Goal: Task Accomplishment & Management: Use online tool/utility

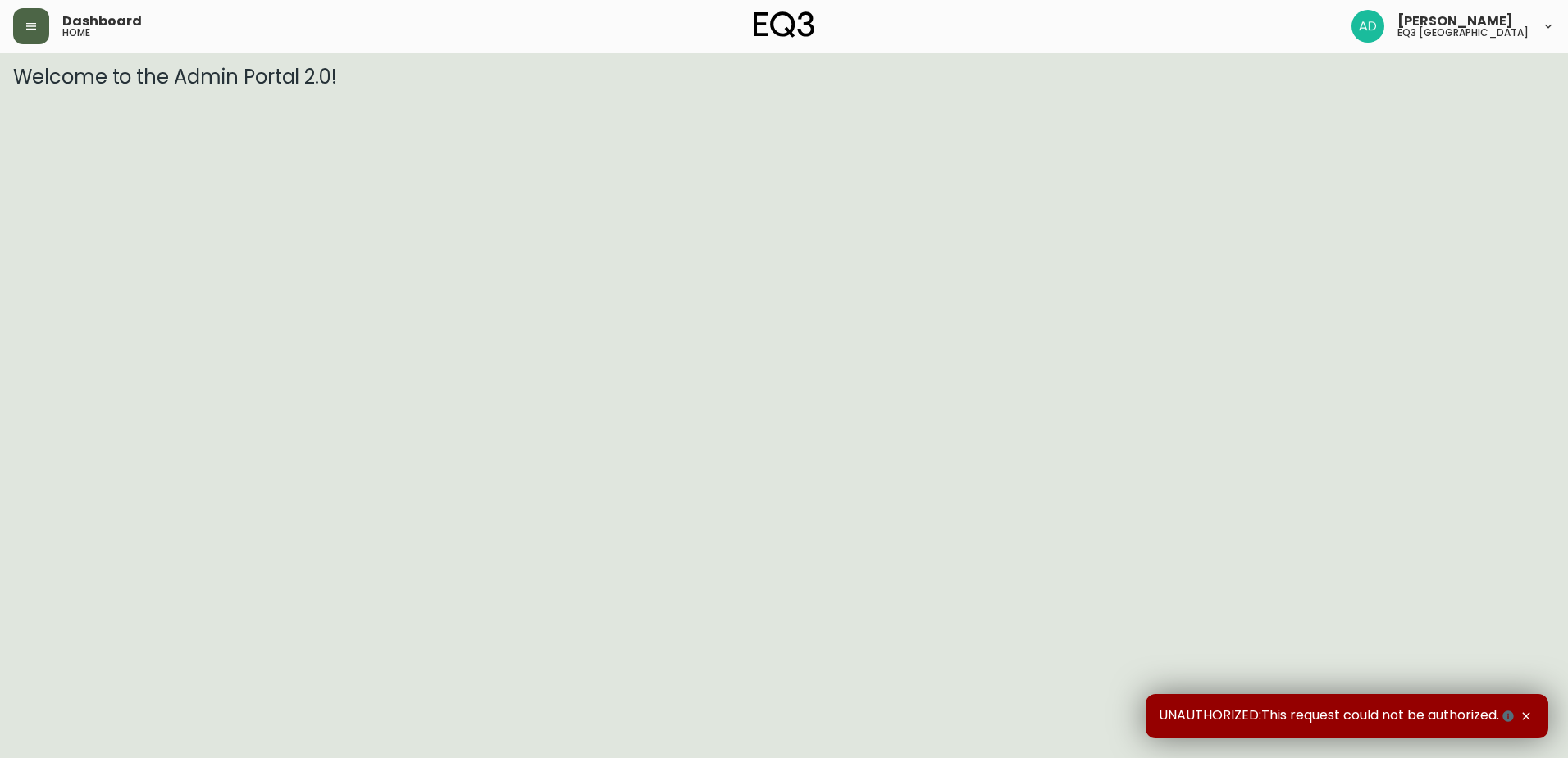
click at [14, 32] on header "Dashboard home Ashley Dougherty eq3 winnipeg" at bounding box center [784, 26] width 1568 height 52
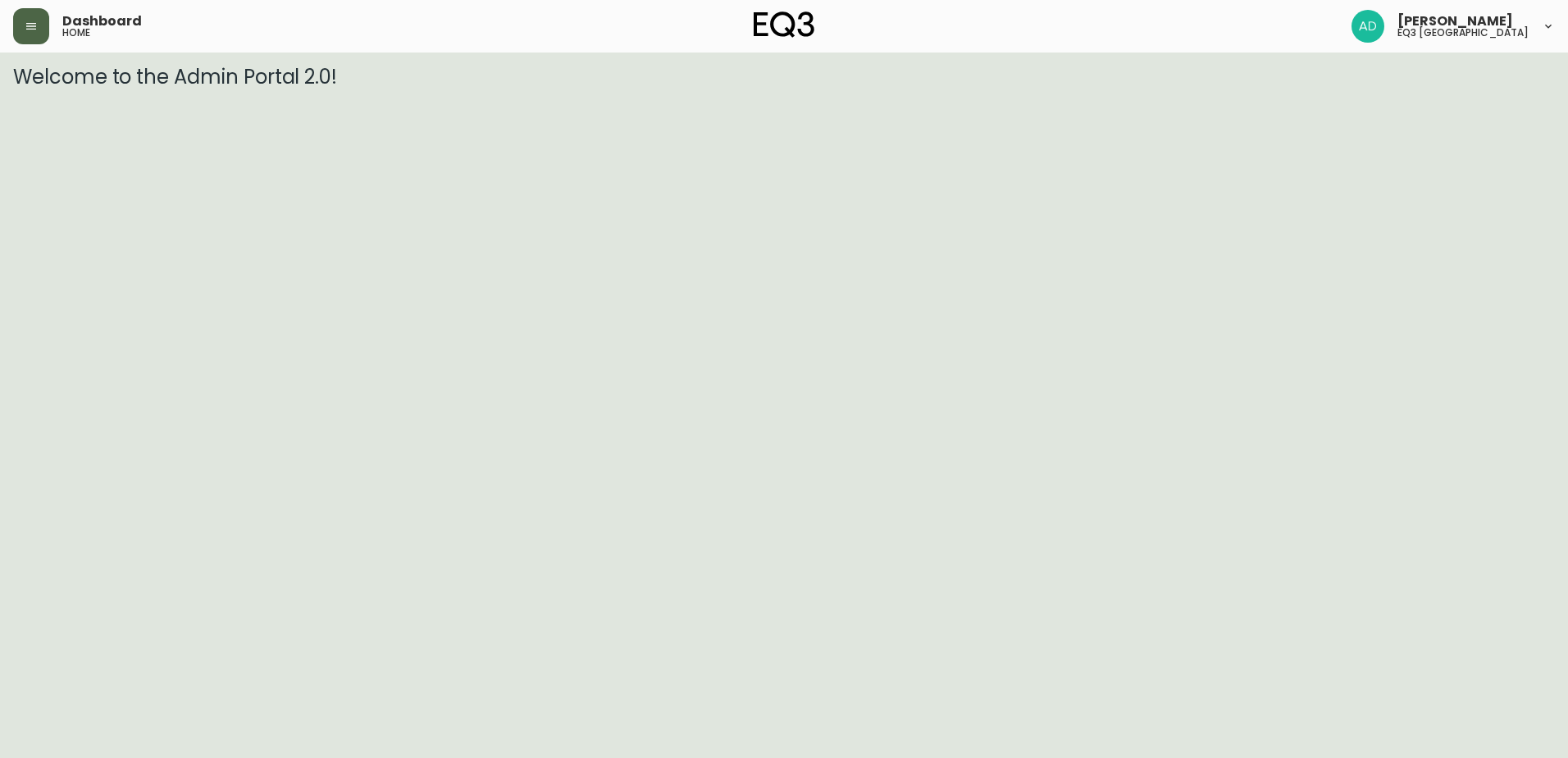
click at [22, 24] on button "button" at bounding box center [32, 27] width 36 height 36
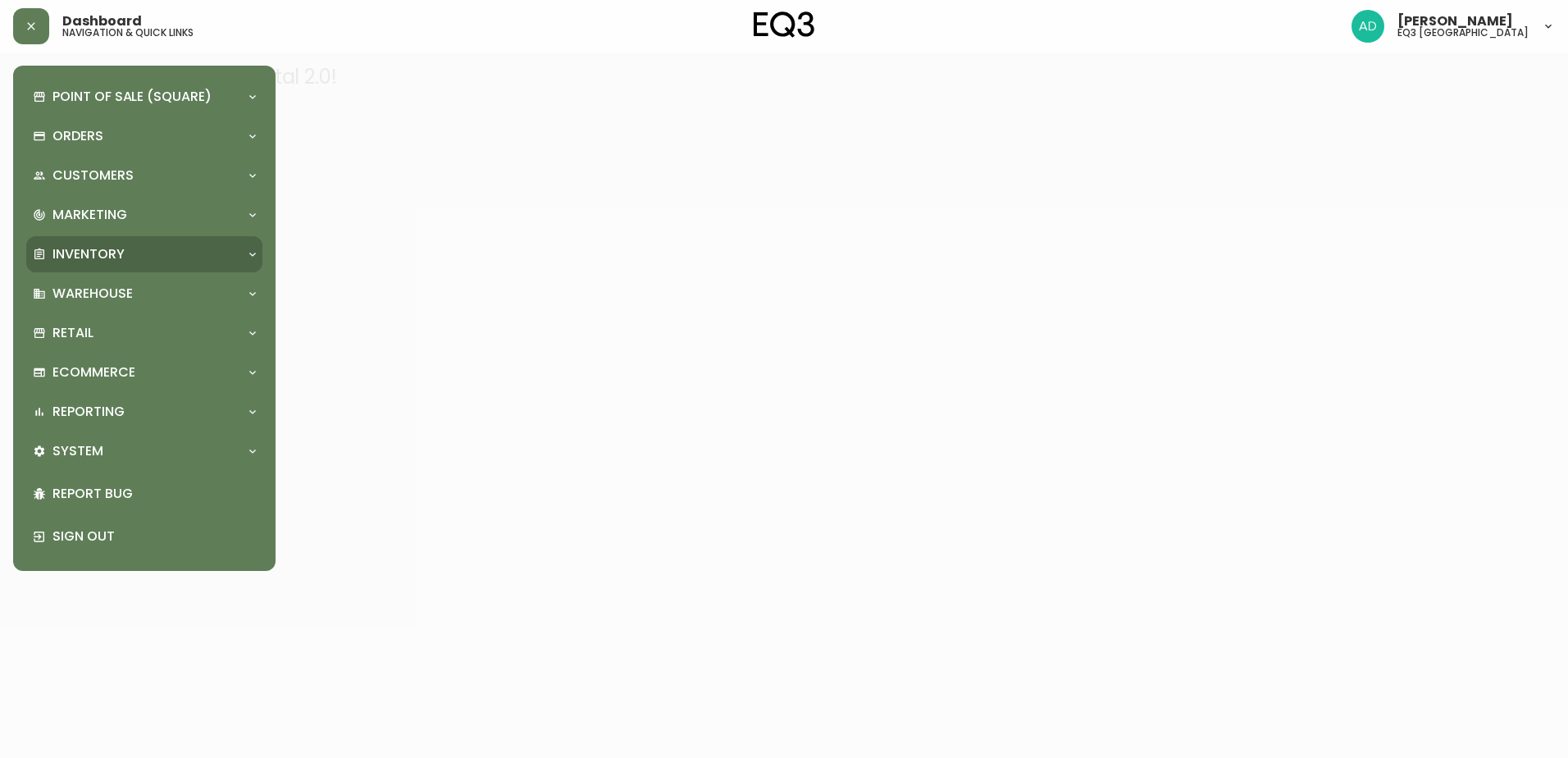
click at [85, 255] on p "Inventory" at bounding box center [88, 255] width 72 height 18
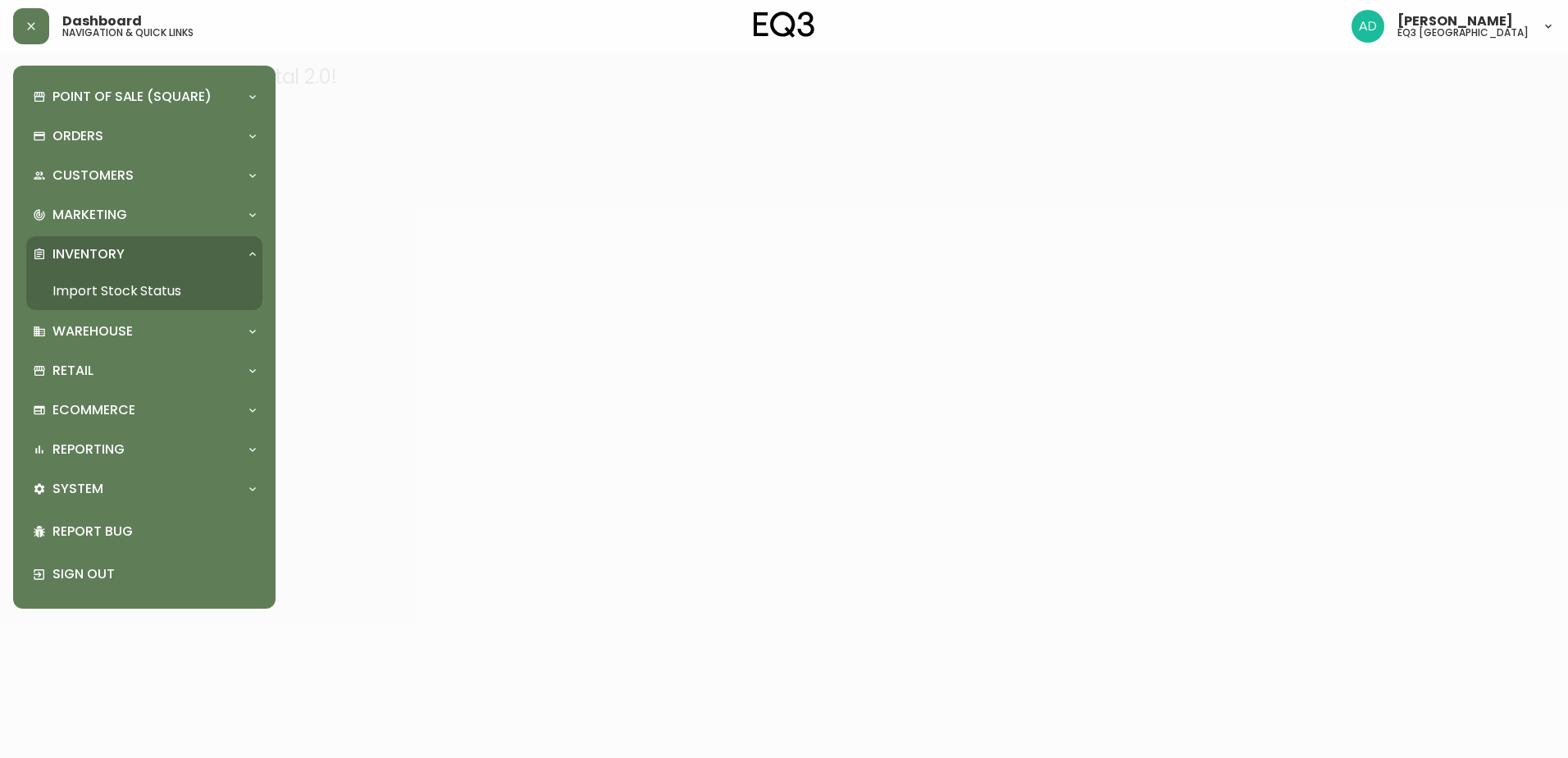
click at [148, 272] on link "Import Stock Status" at bounding box center [144, 290] width 236 height 37
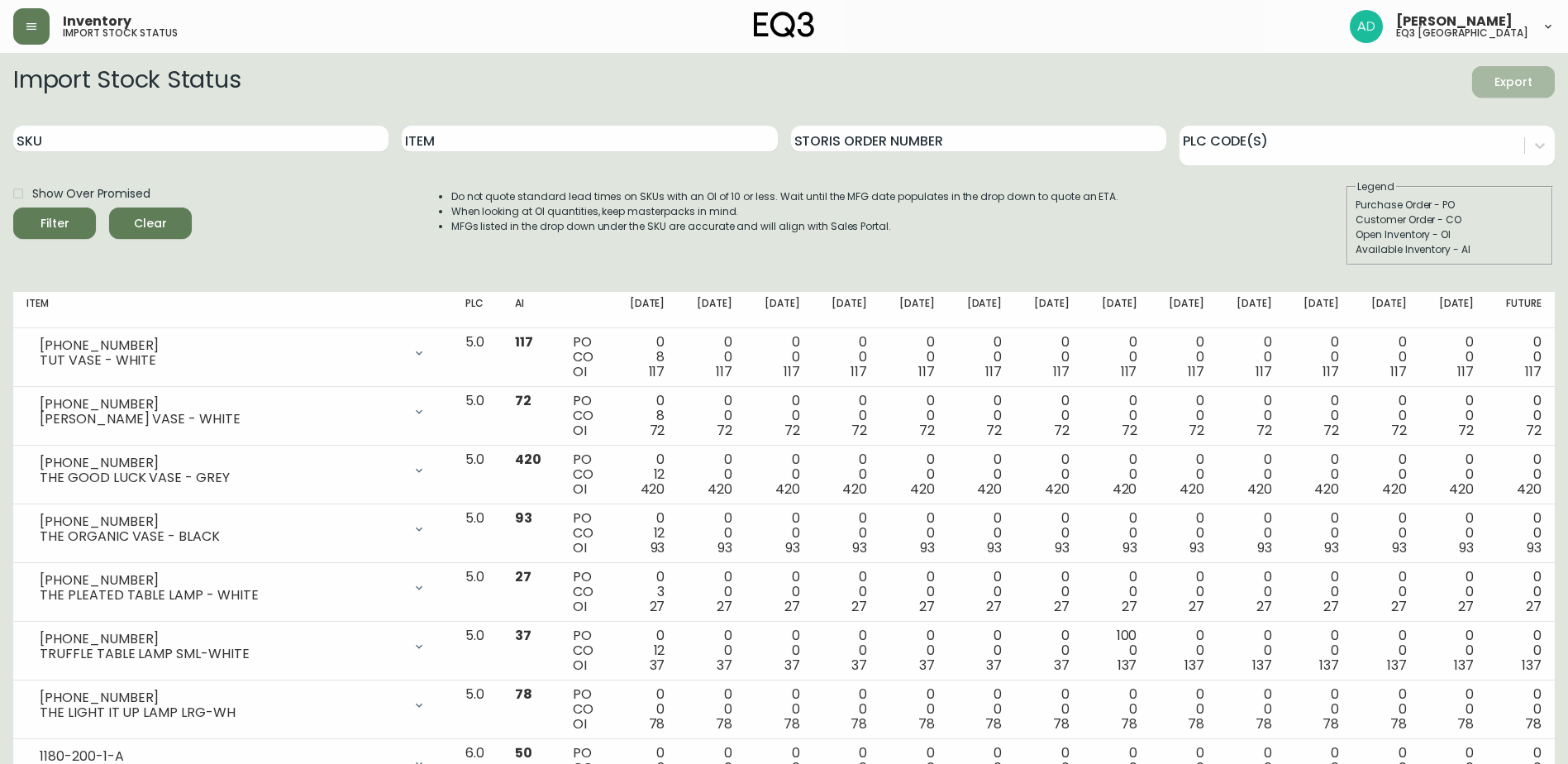
drag, startPoint x: 1516, startPoint y: 89, endPoint x: 1499, endPoint y: 115, distance: 31.1
click at [1516, 90] on span "Export" at bounding box center [1513, 82] width 56 height 21
click at [439, 135] on div "Item" at bounding box center [589, 139] width 375 height 53
drag, startPoint x: 437, startPoint y: 138, endPoint x: 461, endPoint y: 121, distance: 29.4
click at [447, 130] on input "Item" at bounding box center [589, 139] width 375 height 27
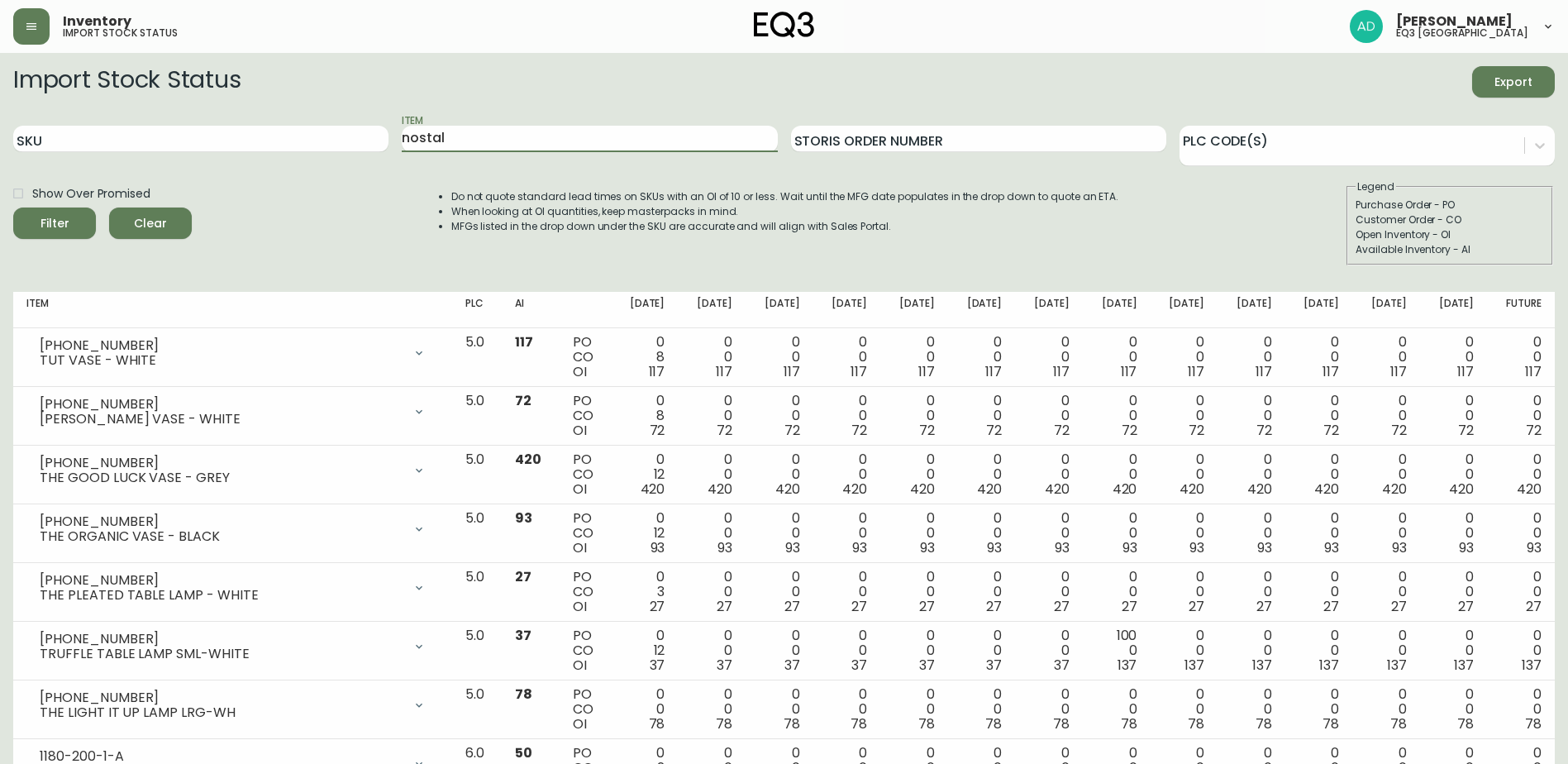
type input "nostal"
click at [13, 207] on button "Filter" at bounding box center [54, 223] width 83 height 32
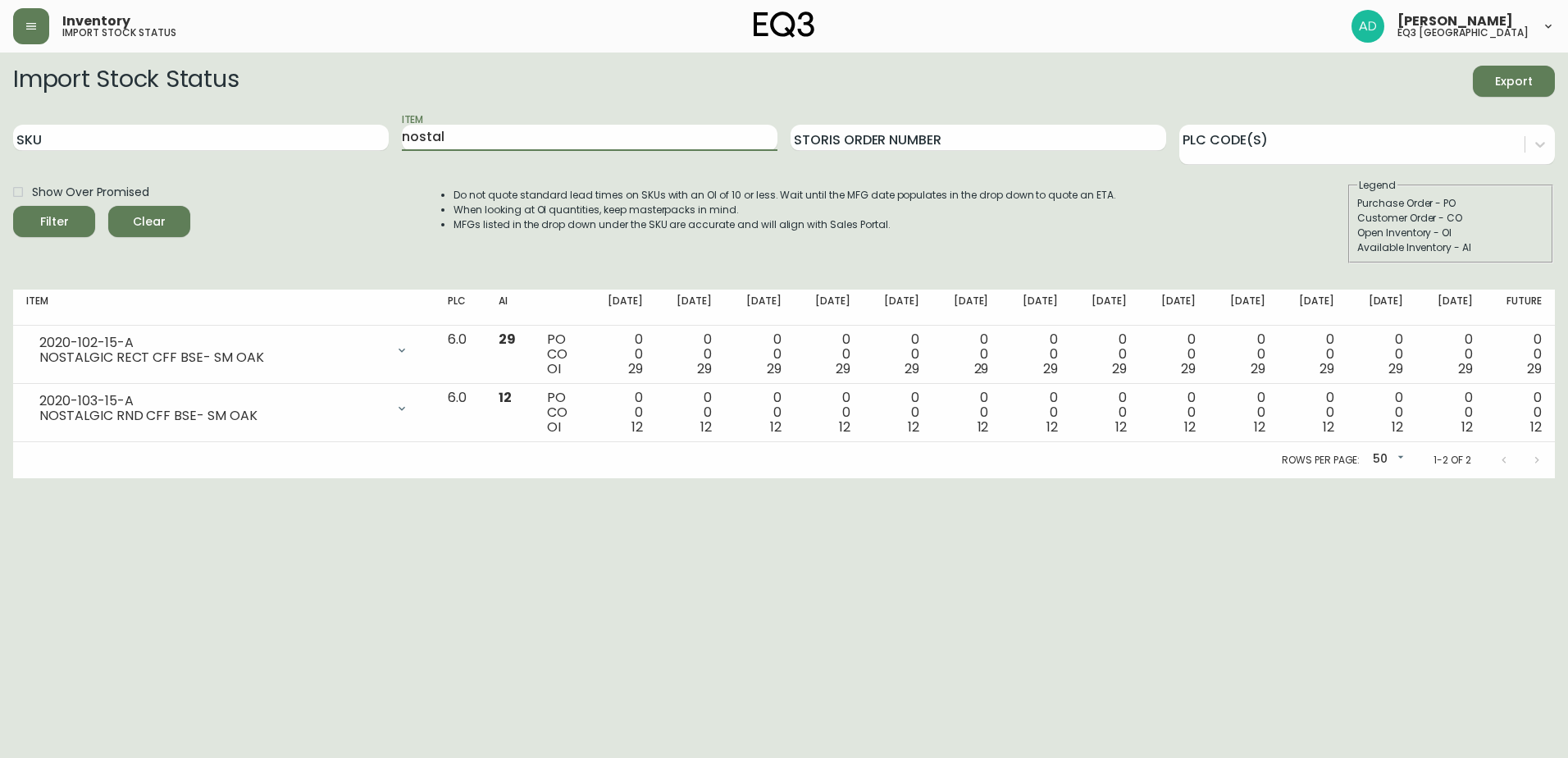
drag, startPoint x: 466, startPoint y: 151, endPoint x: 211, endPoint y: 182, distance: 256.9
click at [211, 182] on form "Import Stock Status Export SKU Item nostal Storis Order Number PLC Code(s) Show…" at bounding box center [784, 164] width 1541 height 197
drag, startPoint x: 1362, startPoint y: 119, endPoint x: 1351, endPoint y: 135, distance: 19.4
click at [1353, 132] on div "PLC Code(s)" at bounding box center [1367, 138] width 376 height 53
click at [1339, 146] on div at bounding box center [1352, 142] width 345 height 25
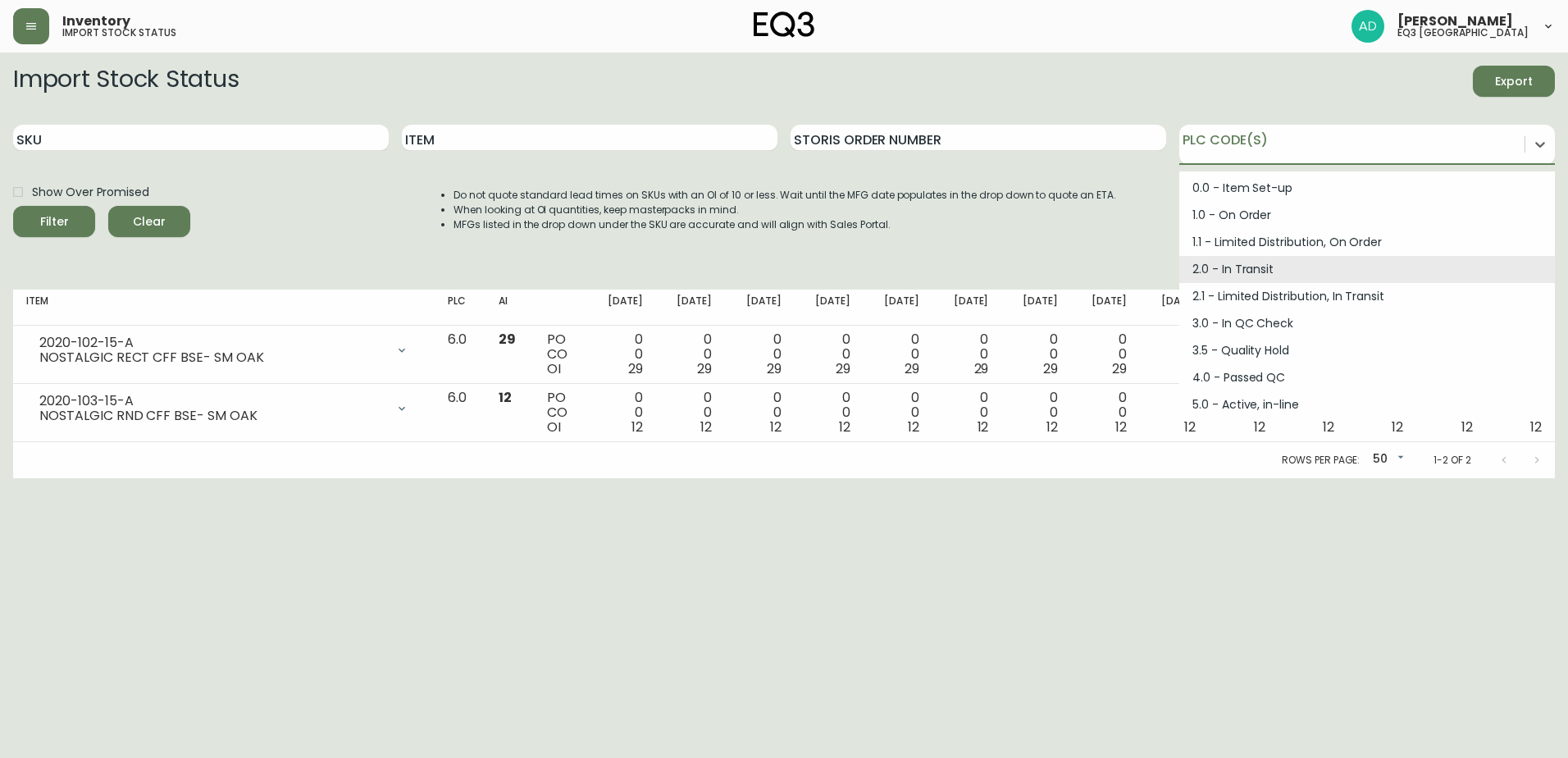
click at [1229, 270] on div "2.0 - In Transit" at bounding box center [1367, 270] width 376 height 27
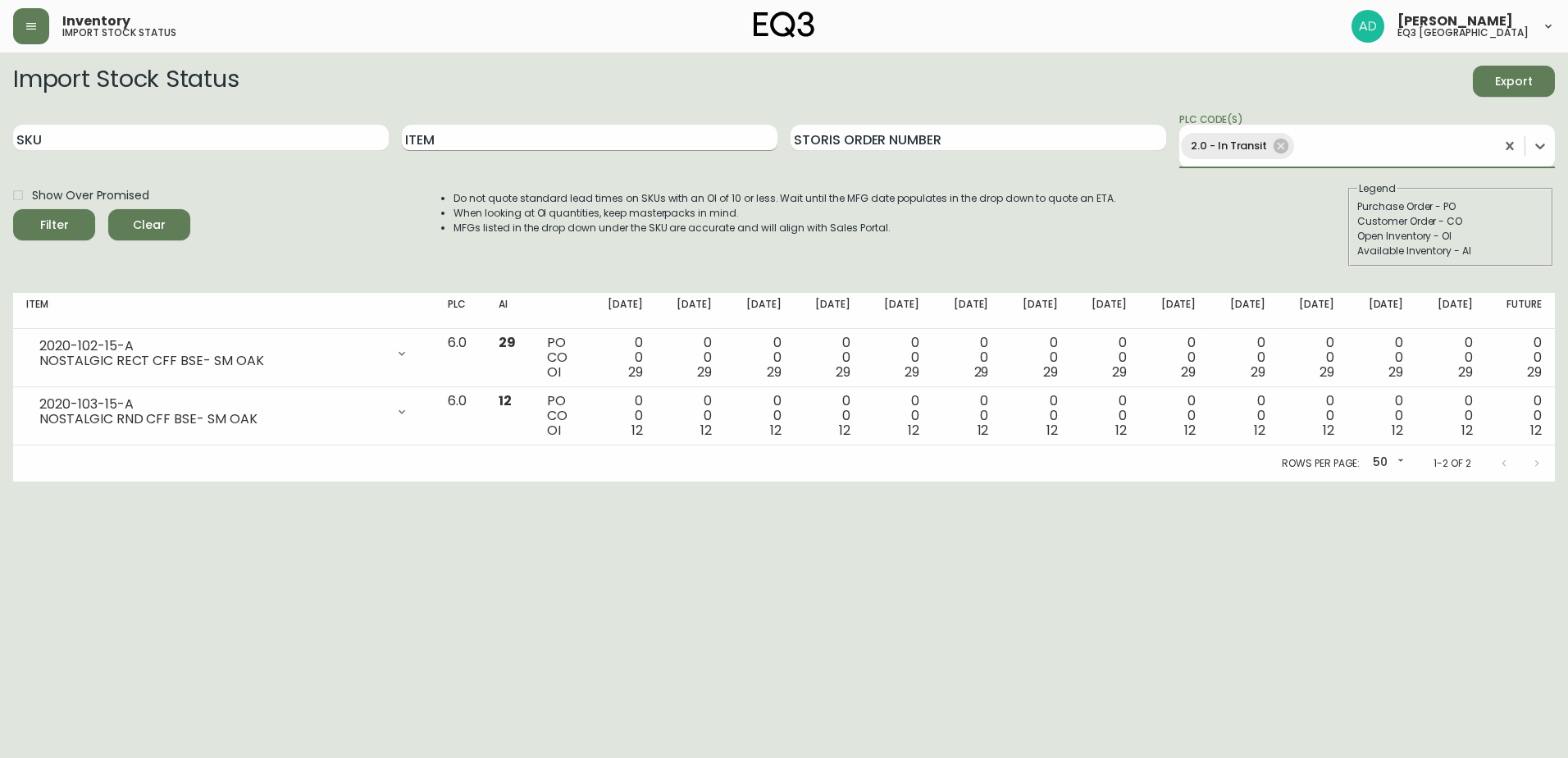
click at [613, 139] on input "Item" at bounding box center [590, 138] width 376 height 27
click at [13, 209] on button "Filter" at bounding box center [54, 225] width 82 height 32
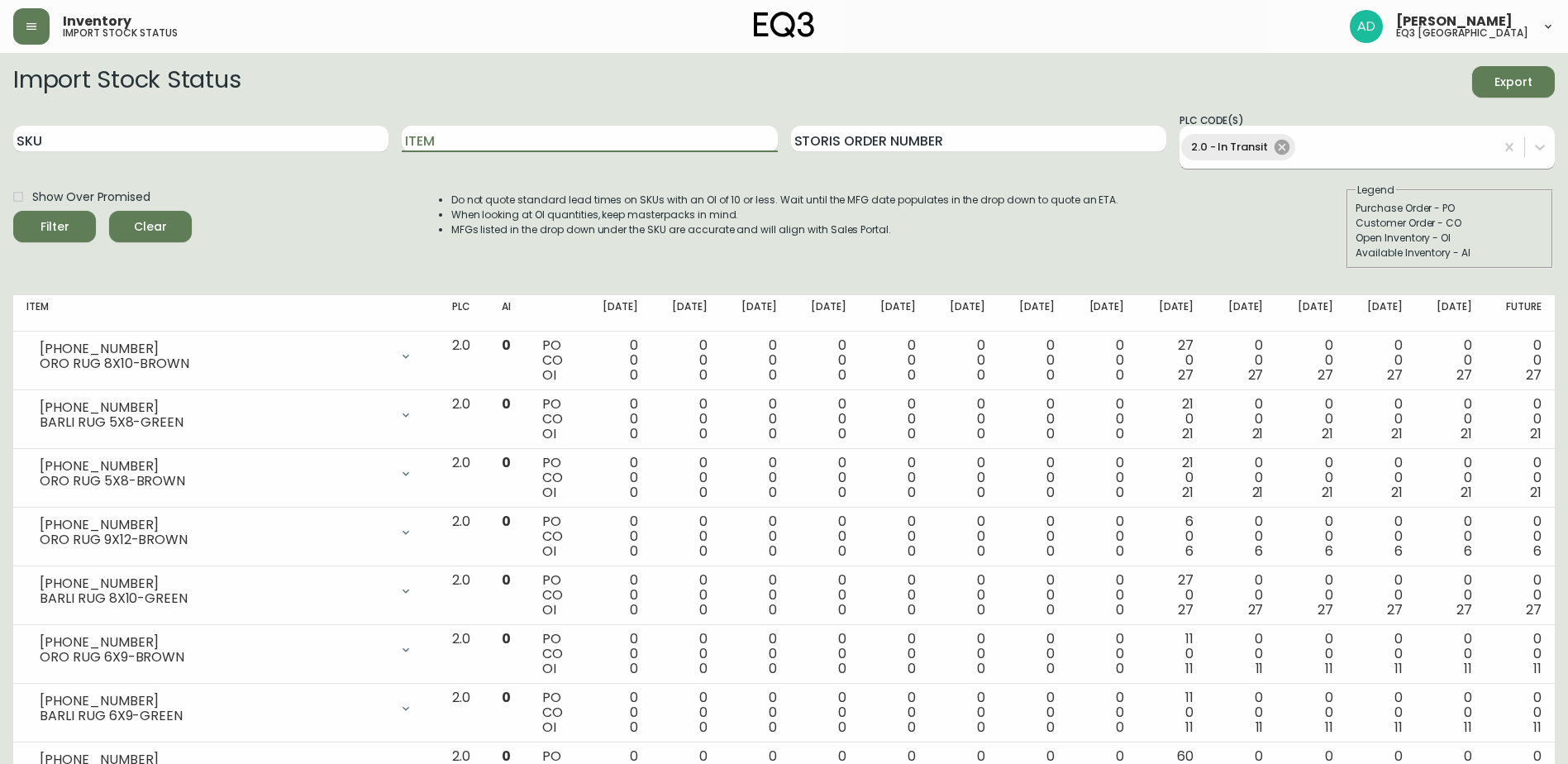
drag, startPoint x: 1300, startPoint y: 149, endPoint x: 1282, endPoint y: 155, distance: 19.0
click at [1295, 150] on div "2.0 - In Transit" at bounding box center [1336, 147] width 315 height 33
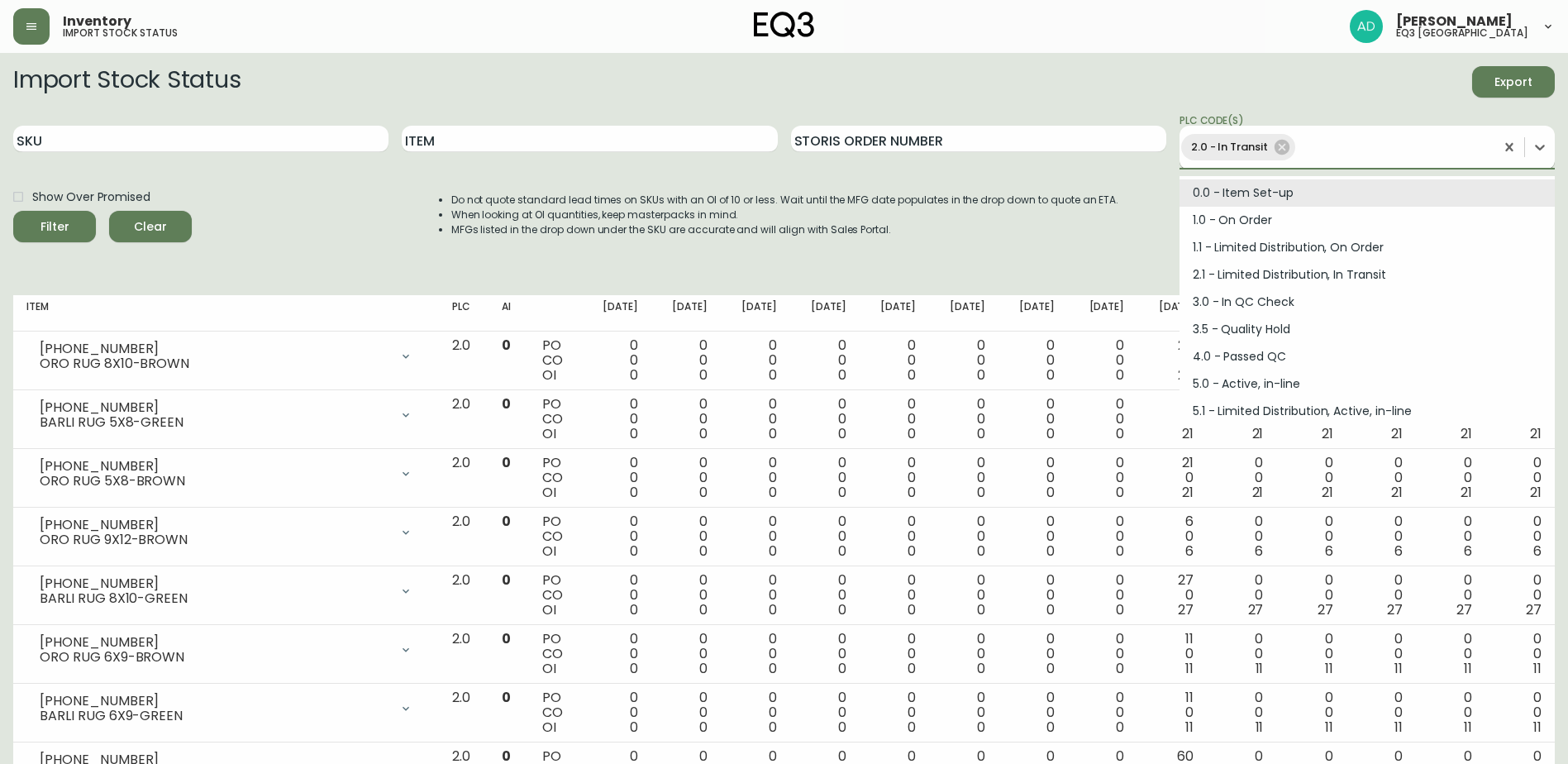
click at [1285, 150] on icon at bounding box center [1282, 147] width 18 height 18
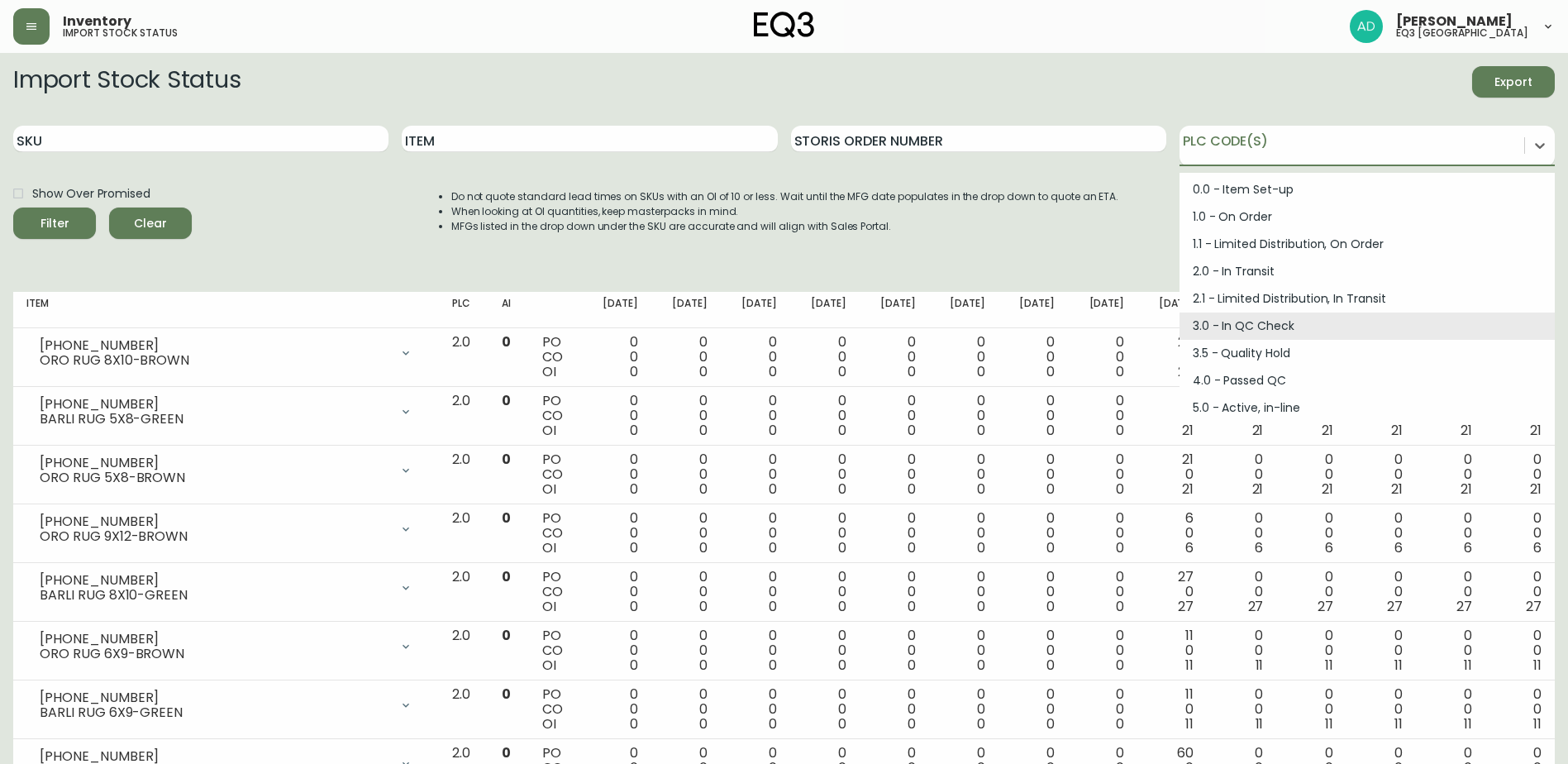
click at [1230, 327] on div "3.0 - In QC Check" at bounding box center [1367, 326] width 375 height 28
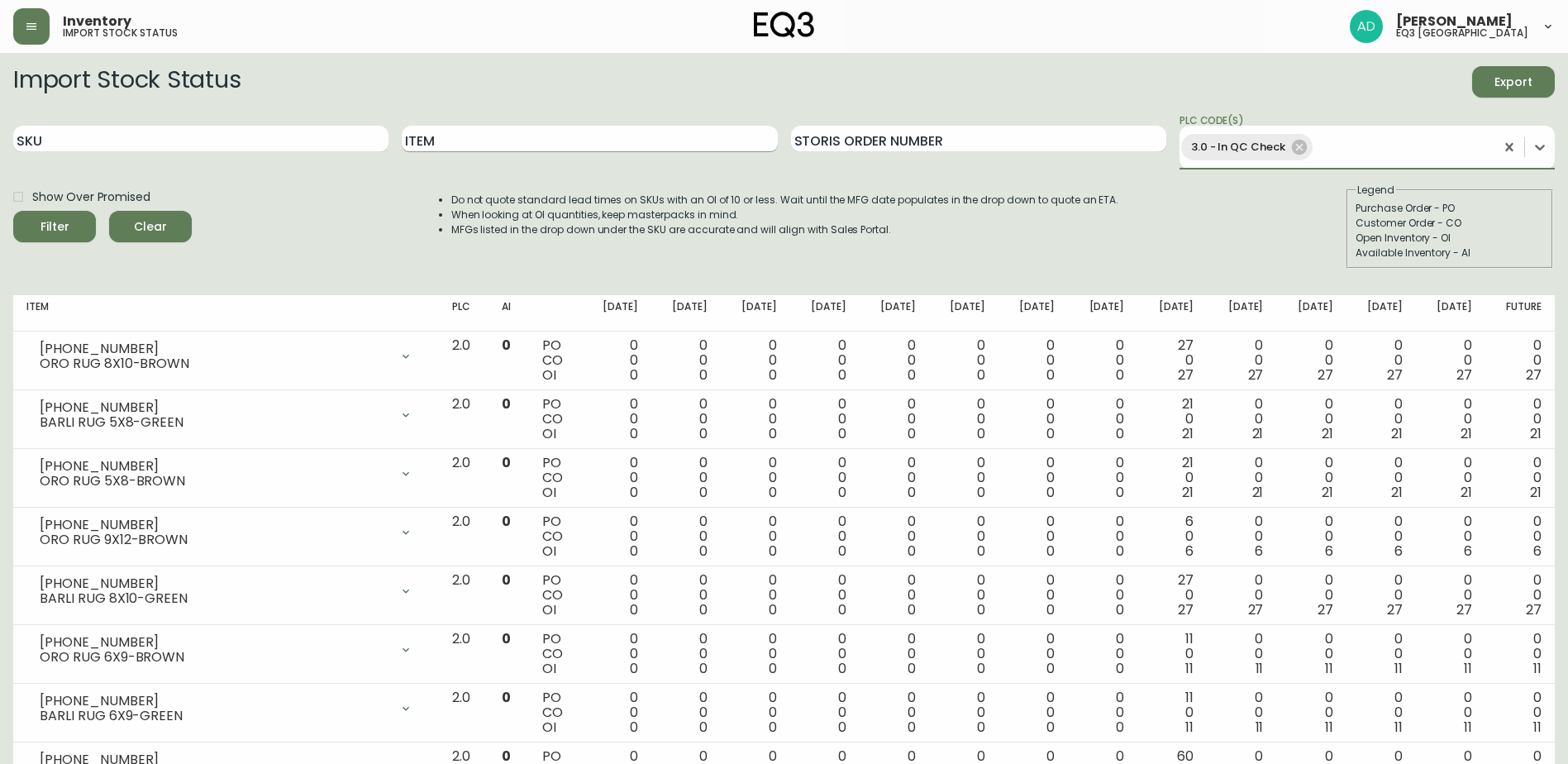
click at [13, 211] on button "Filter" at bounding box center [54, 227] width 83 height 32
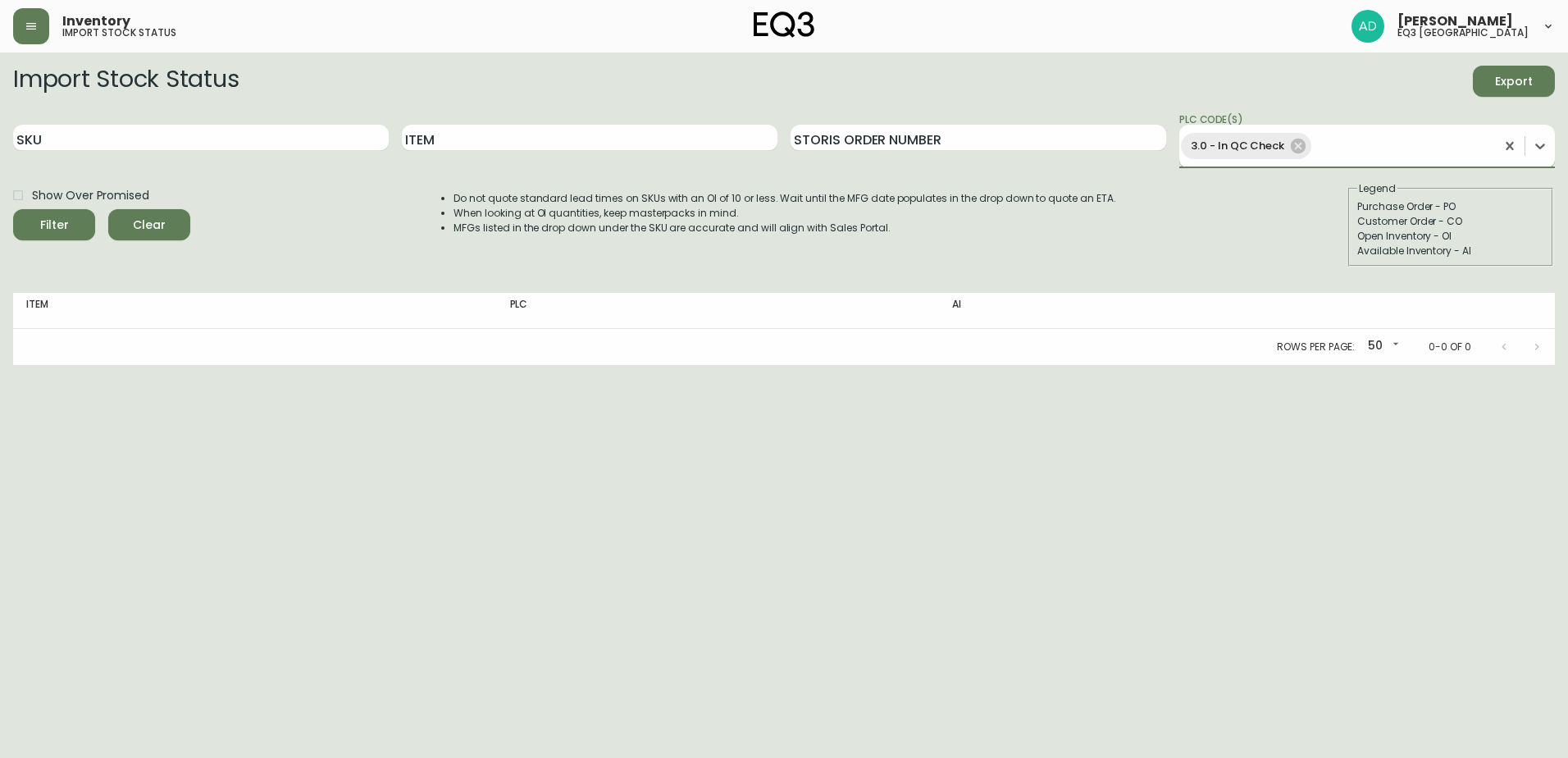
click at [1310, 150] on div "3.0 - In QC Check" at bounding box center [1337, 146] width 316 height 33
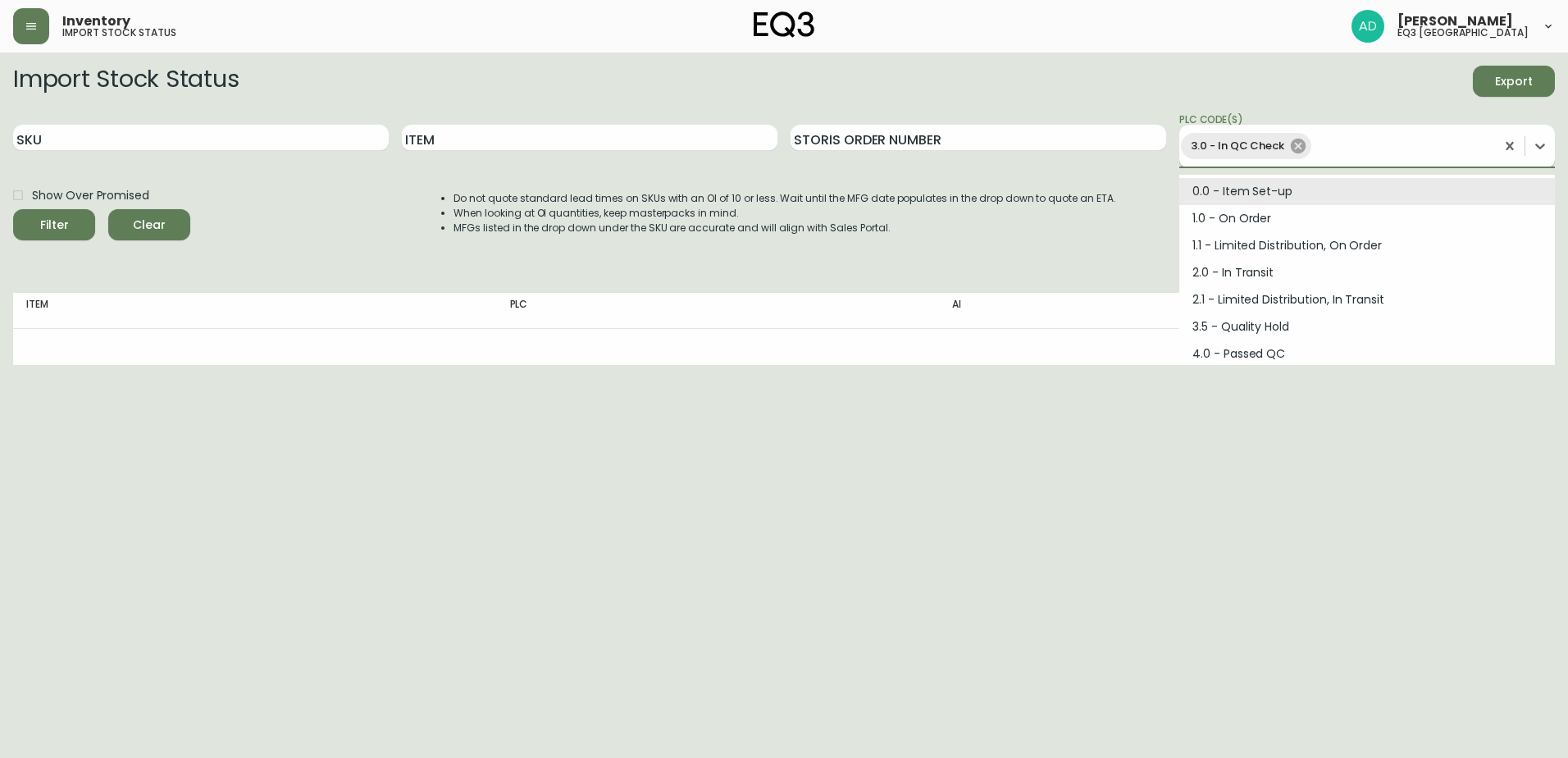
click at [1291, 143] on icon at bounding box center [1299, 146] width 15 height 15
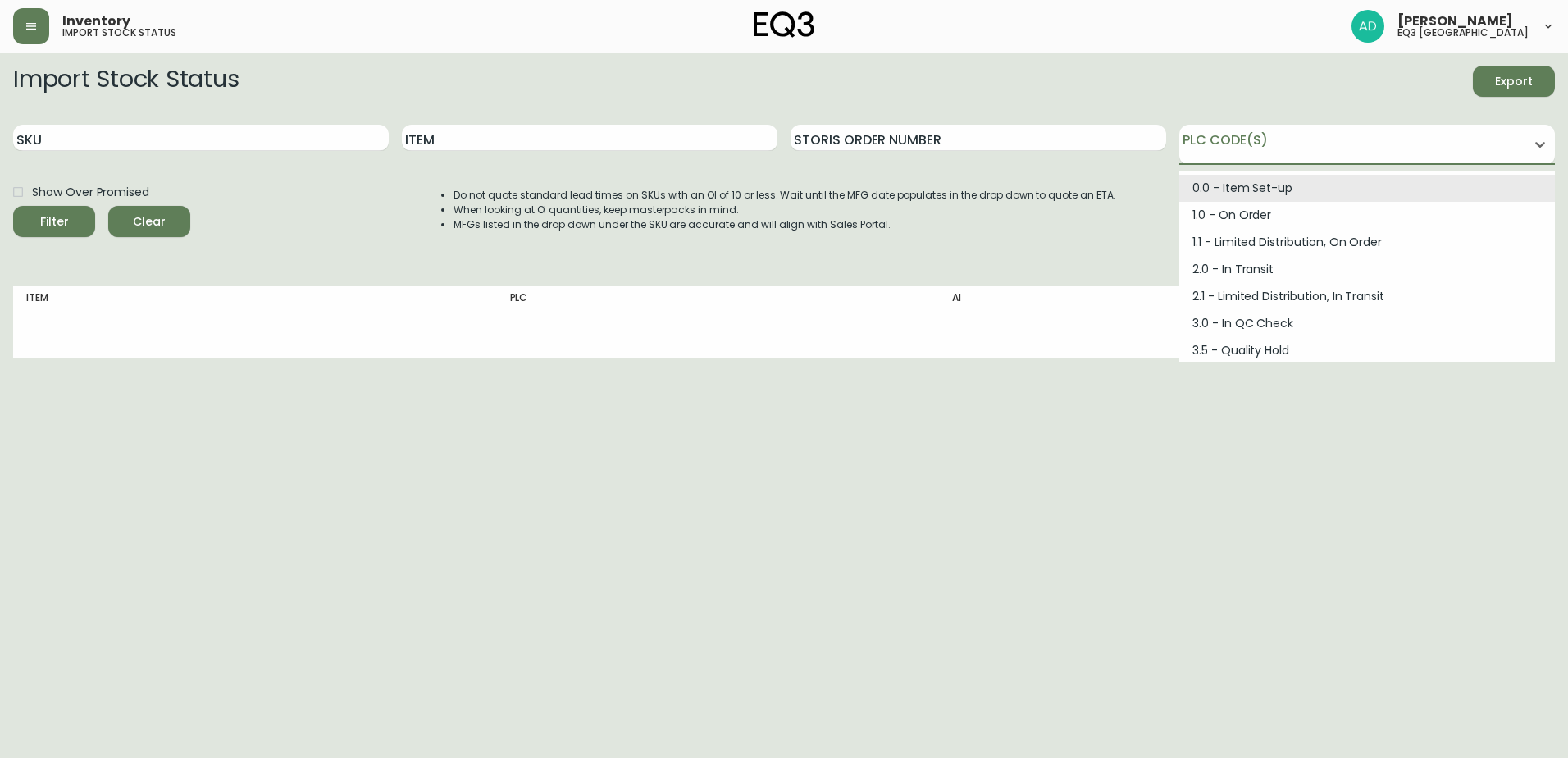
click at [1531, 146] on div at bounding box center [1540, 144] width 30 height 30
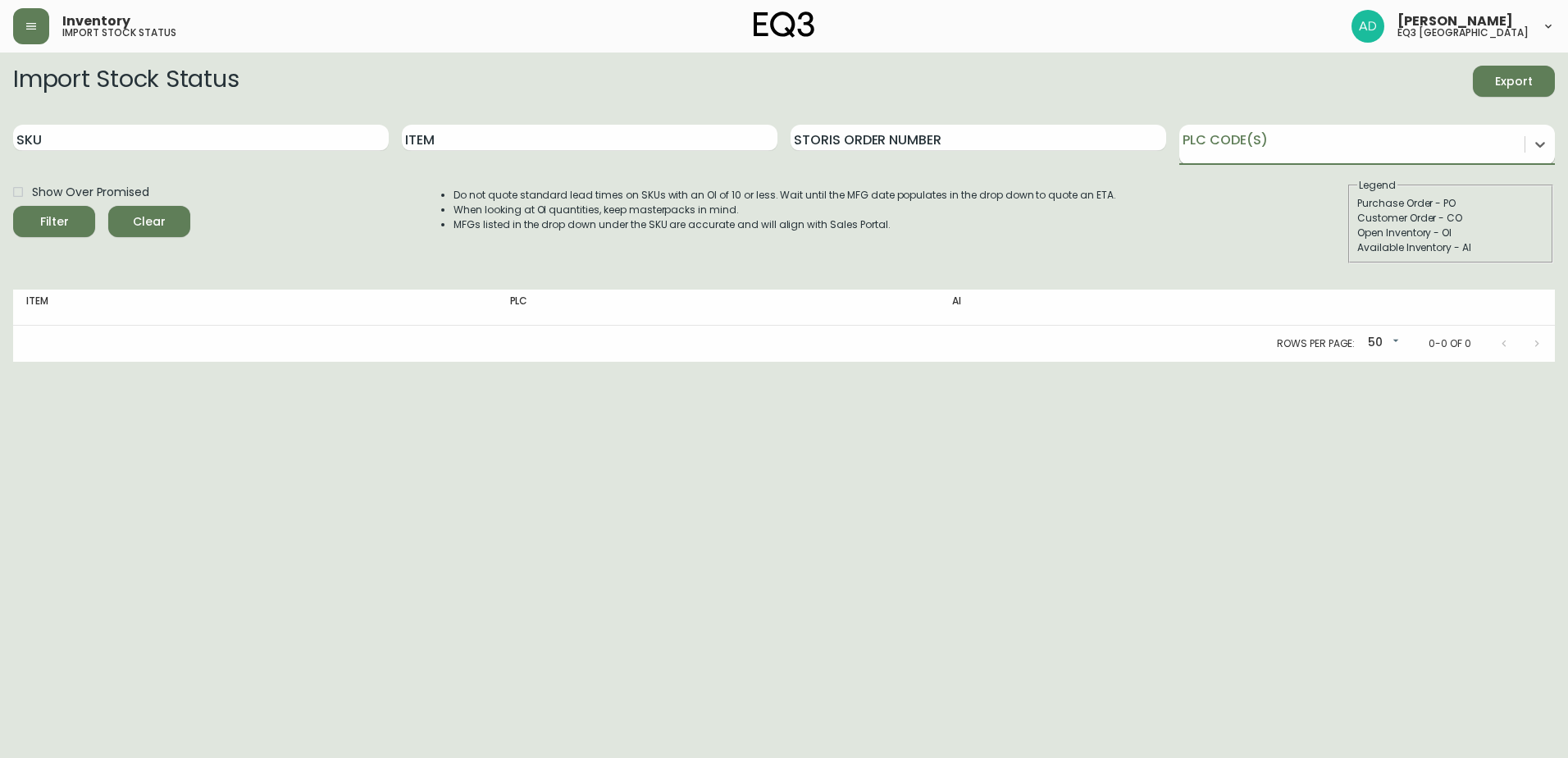
click at [1248, 164] on form "Import Stock Status Export SKU Item Storis Order Number option 3.0 - In QC Chec…" at bounding box center [784, 164] width 1541 height 197
drag, startPoint x: 1248, startPoint y: 164, endPoint x: 1242, endPoint y: 153, distance: 12.5
click at [1244, 153] on div at bounding box center [1352, 142] width 345 height 25
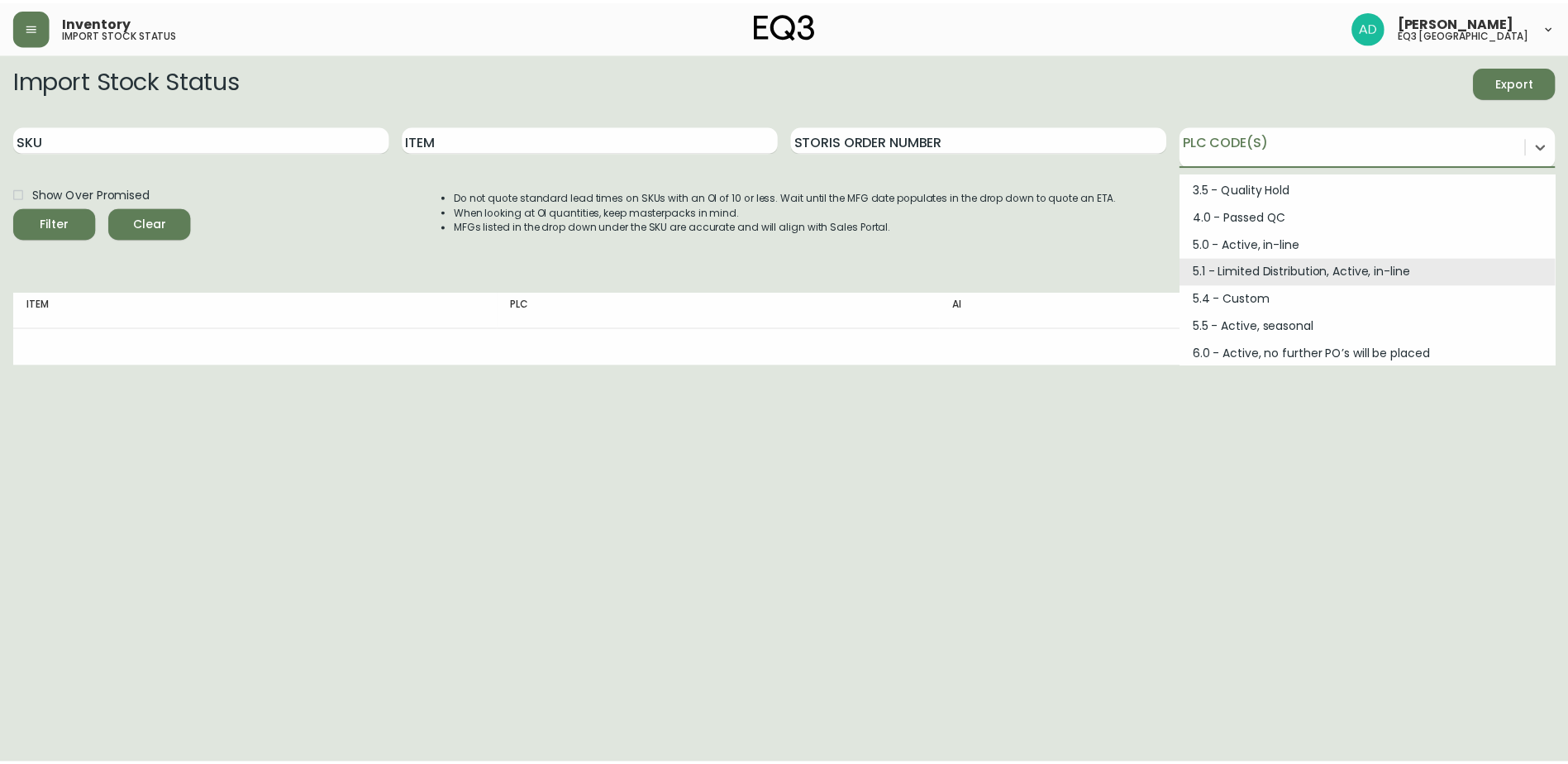
scroll to position [140, 0]
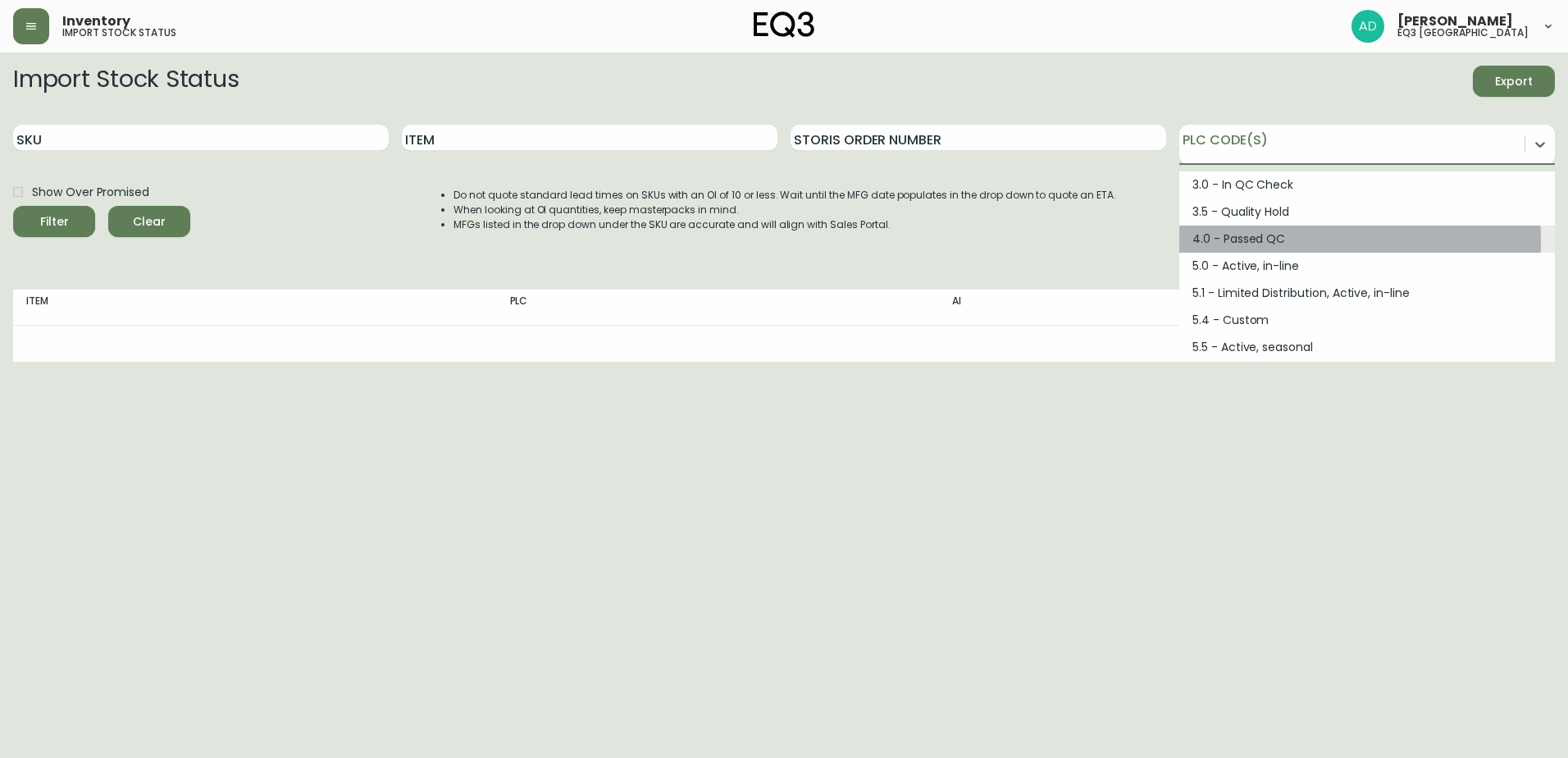
click at [1233, 241] on div "4.0 - Passed QC" at bounding box center [1367, 239] width 376 height 27
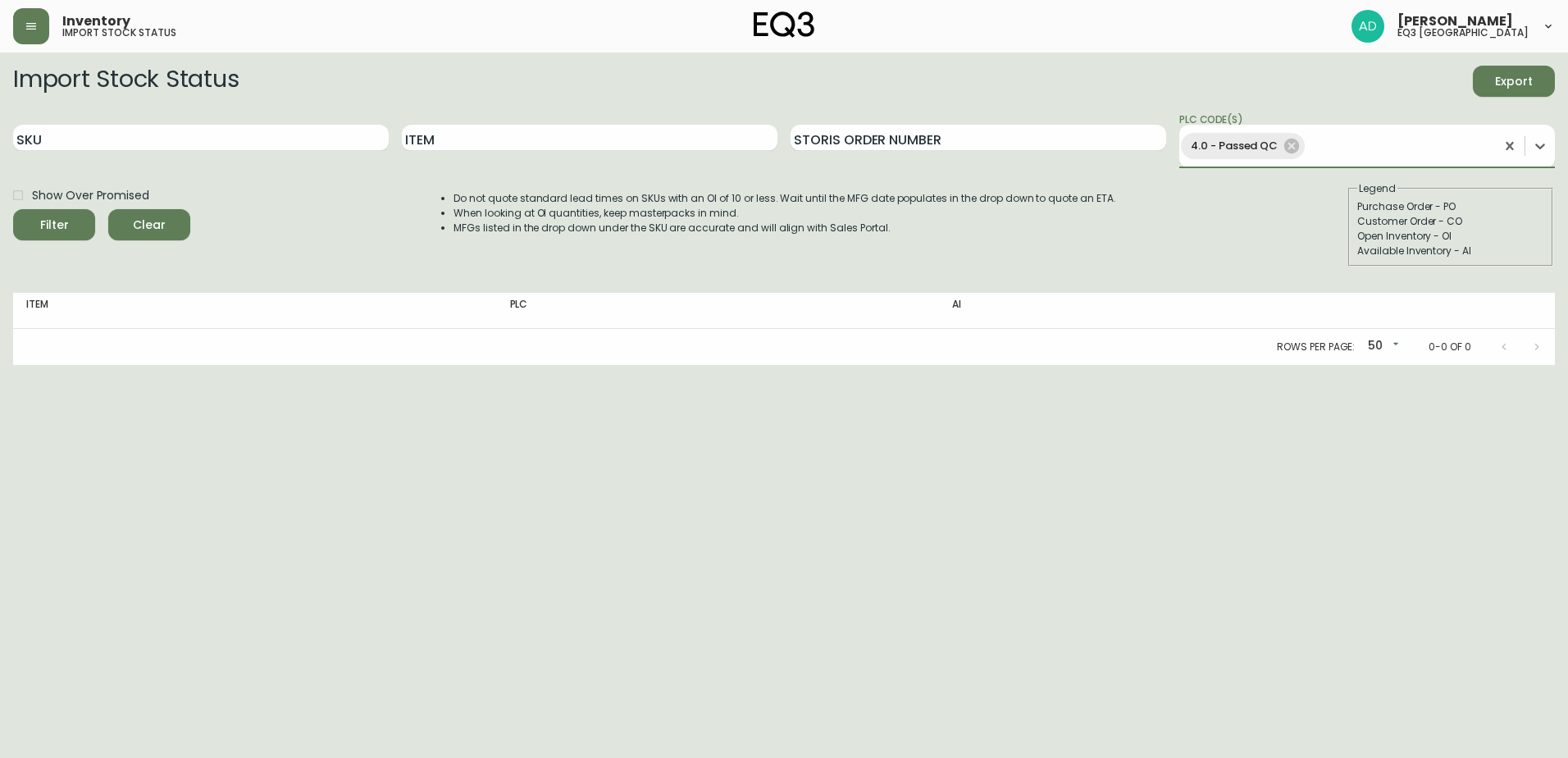
click at [13, 209] on button "Filter" at bounding box center [54, 225] width 82 height 32
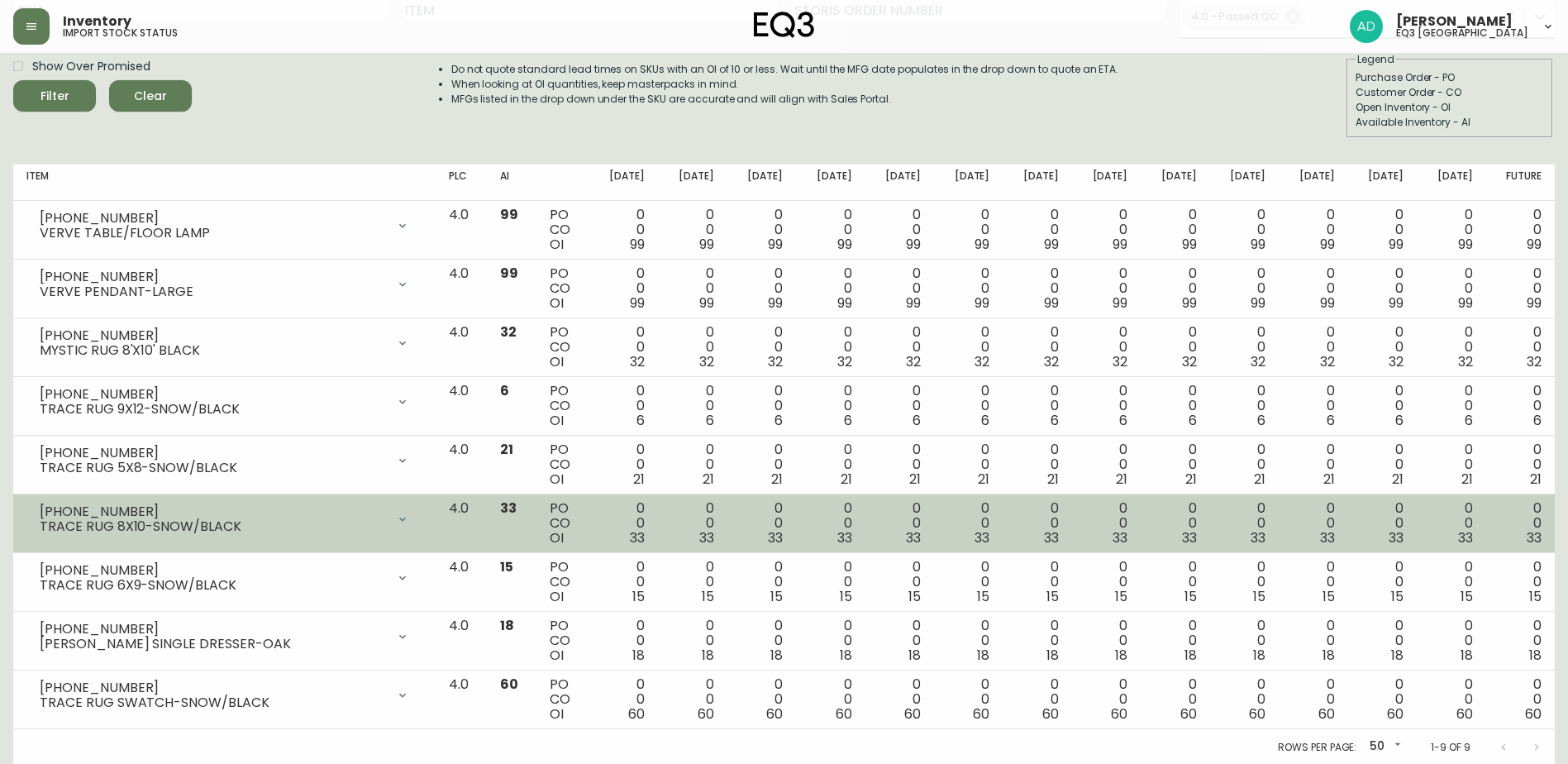
scroll to position [132, 0]
